Goal: Information Seeking & Learning: Learn about a topic

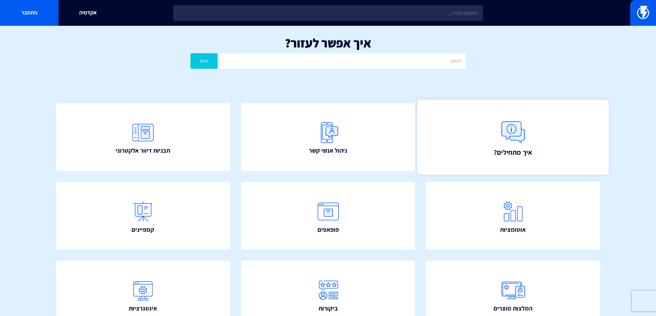
click at [491, 153] on link "איך מתחילים?" at bounding box center [512, 137] width 191 height 75
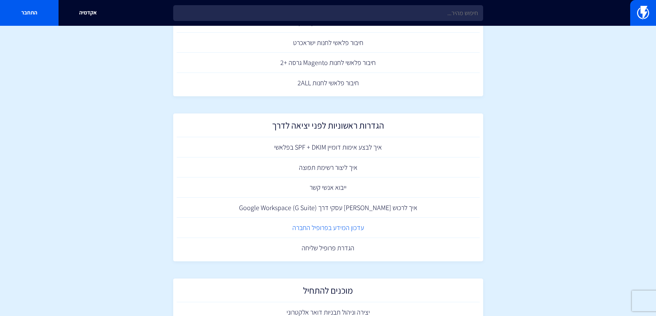
scroll to position [275, 0]
